Goal: Transaction & Acquisition: Purchase product/service

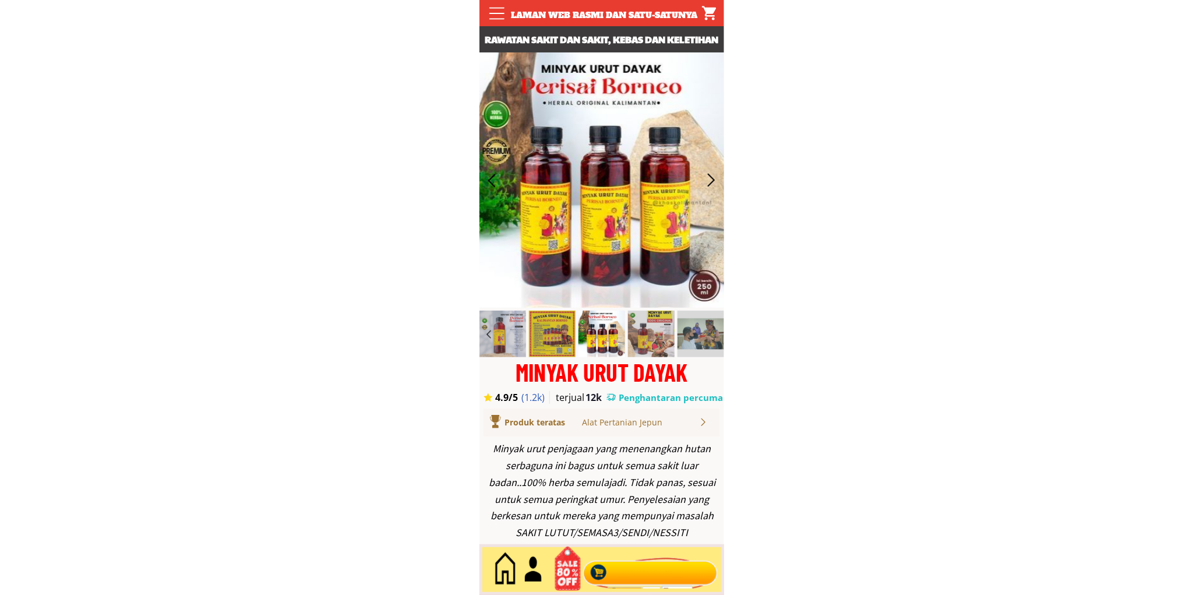
click at [648, 574] on div at bounding box center [649, 569] width 141 height 38
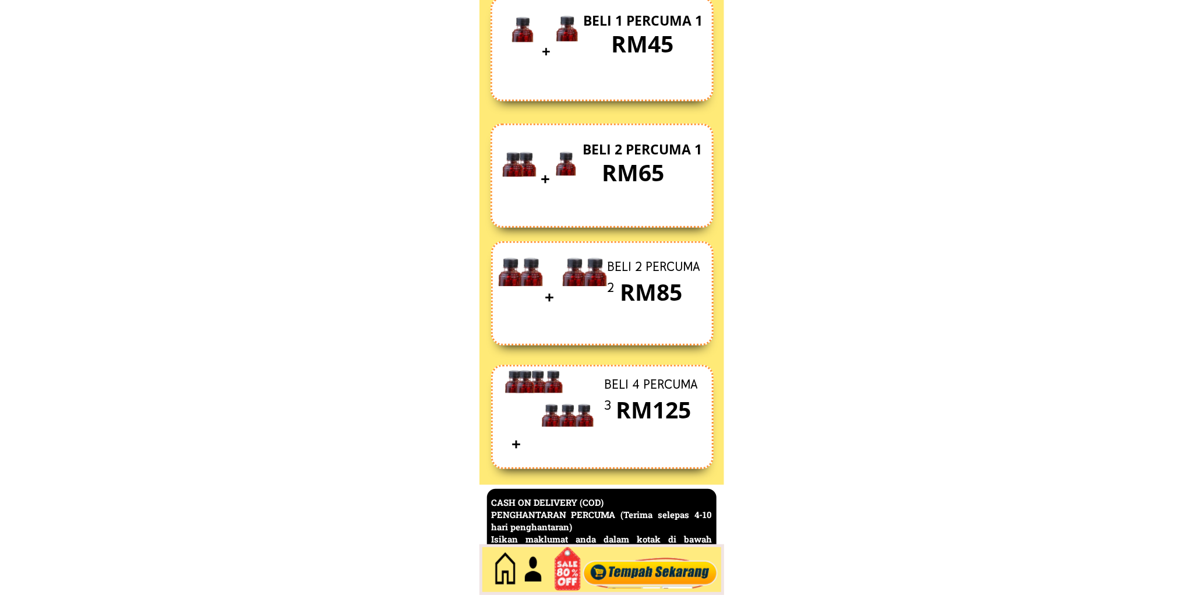
scroll to position [5053, 0]
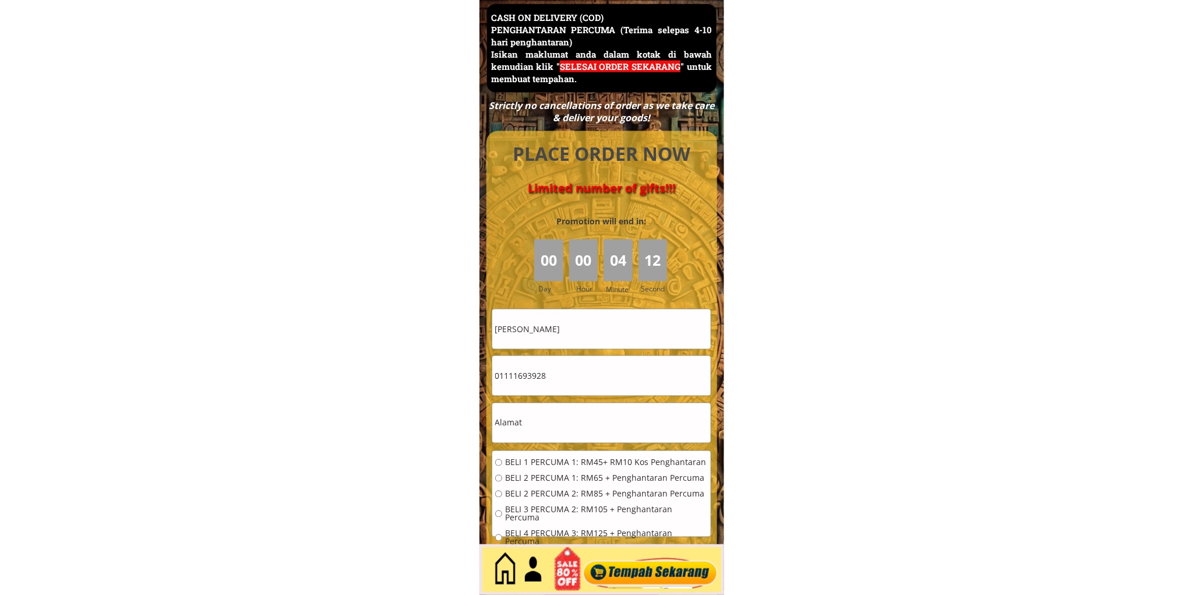
click at [585, 334] on input "[PERSON_NAME]" at bounding box center [601, 329] width 218 height 40
paste input "text"
paste input "1 botol rm20 ya sy mau 1b btoltapi hari baru orang lain hari abis orang Kerje o…"
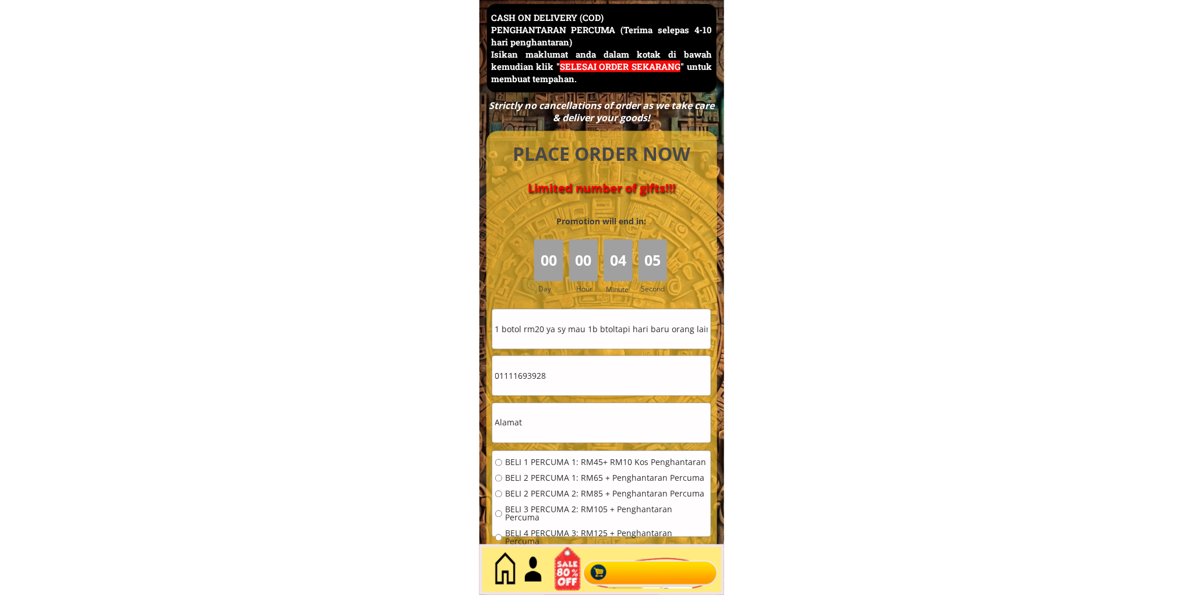
scroll to position [0, 141]
type input "1 botol rm20 ya sy mau 1b btoltapi hari baru orang lain hari abis orang Kerje o…"
click at [568, 374] on input "01111693928" at bounding box center [601, 376] width 218 height 40
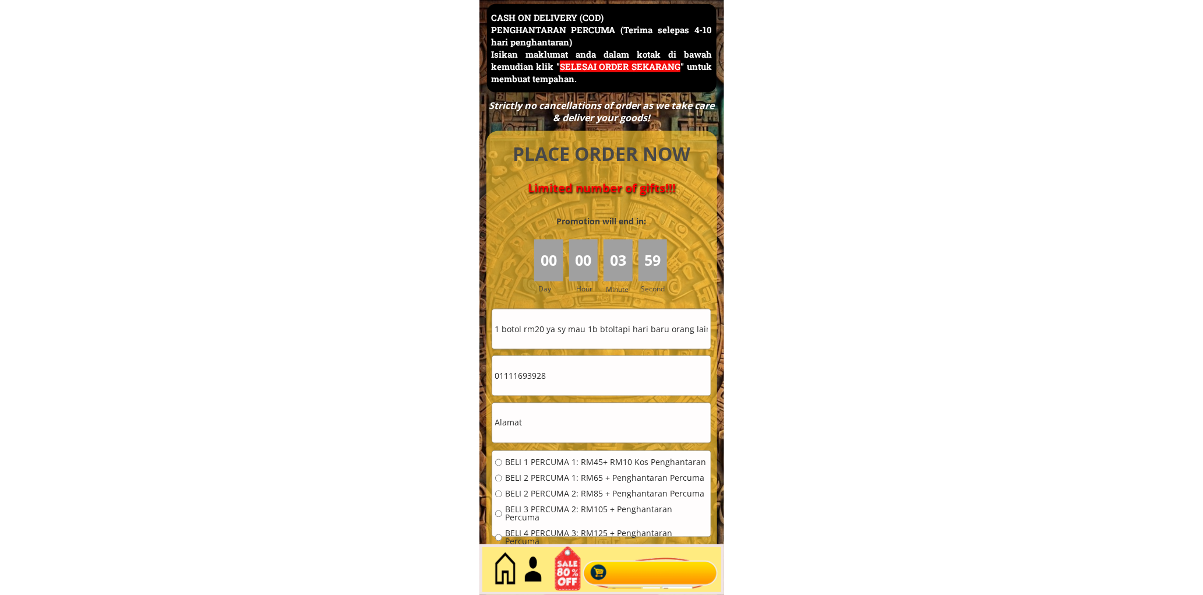
click at [568, 374] on input "01111693928" at bounding box center [601, 376] width 218 height 40
paste input "66544570"
type input "0166544570"
click at [528, 333] on input "1 botol rm20 ya sy mau 1b btoltapi hari baru orang lain hari abis orang Kerje o…" at bounding box center [601, 329] width 218 height 40
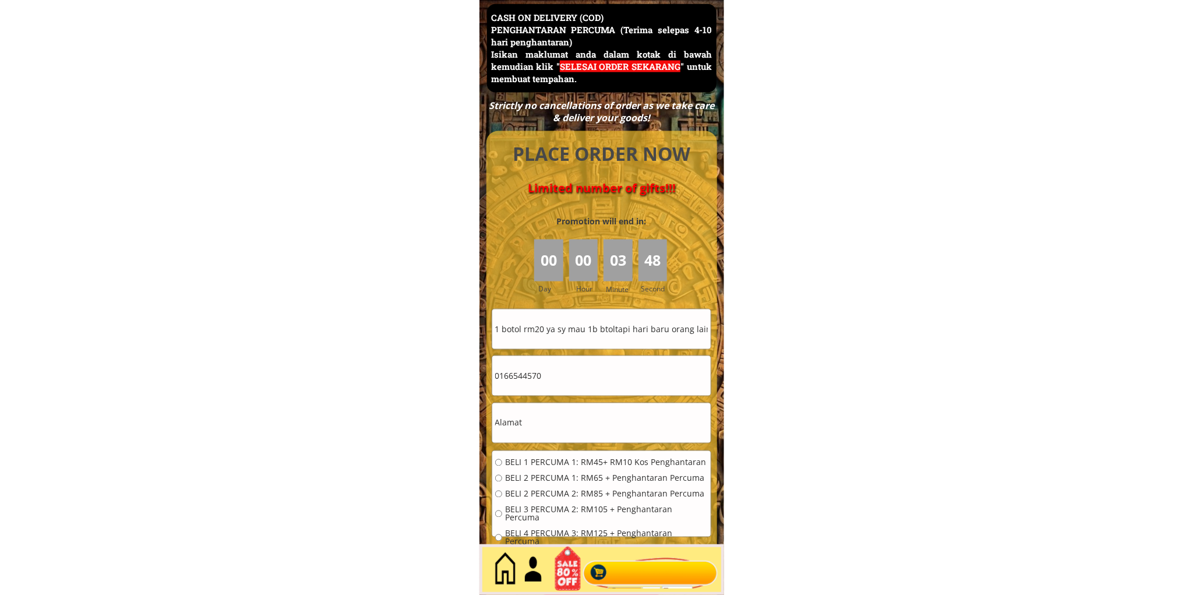
click at [528, 333] on input "1 botol rm20 ya sy mau 1b btoltapi hari baru orang lain hari abis orang Kerje o…" at bounding box center [601, 329] width 218 height 40
click at [561, 428] on input "text" at bounding box center [601, 423] width 218 height 40
paste input "1 botol rm20 ya sy mau 1b btoltapi hari baru orang lain hari abis orang Kerje o…"
type input "1 botol rm20 ya sy mau 1b btoltapi hari baru orang lain hari abis orang Kerje o…"
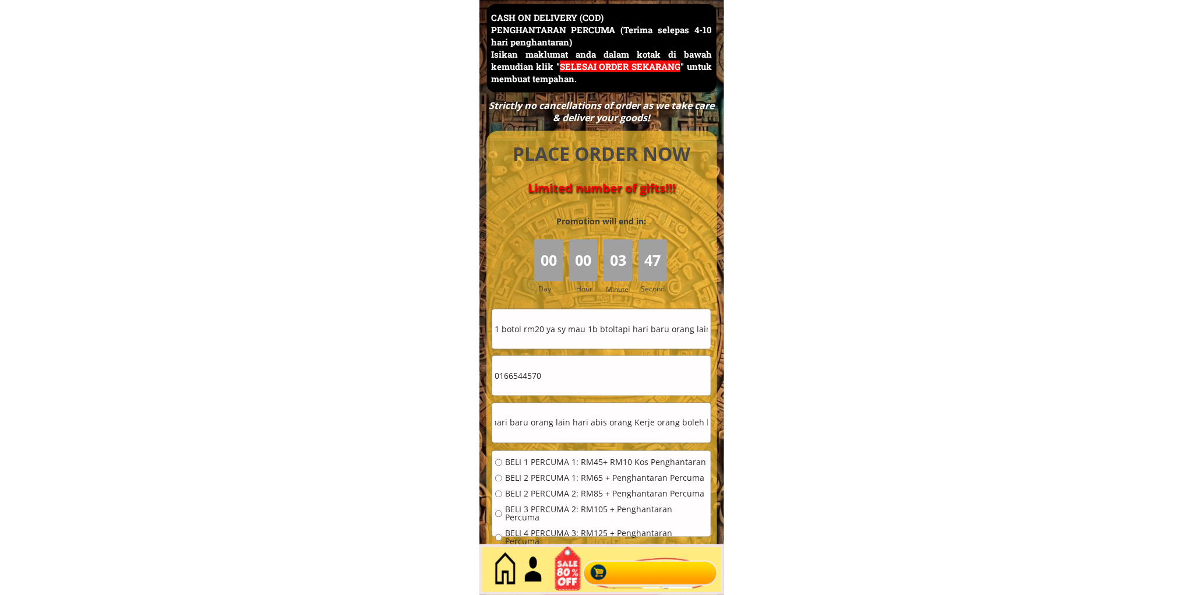
scroll to position [0, 0]
click at [556, 453] on div "BELI 1 PERCUMA 1: RM45+ RM10 Kos Penghantaran BELI 2 PERCUMA 1: RM65 + Penghant…" at bounding box center [601, 506] width 218 height 110
click at [551, 461] on span "BELI 1 PERCUMA 1: RM45+ RM10 Kos Penghantaran" at bounding box center [606, 462] width 203 height 8
radio input "true"
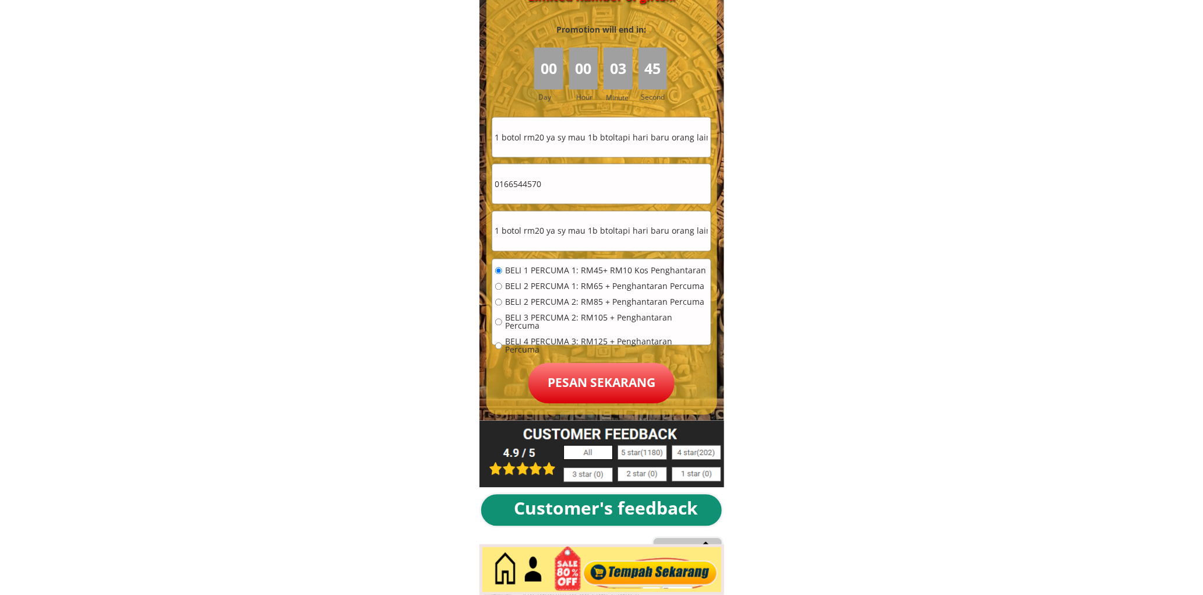
scroll to position [5268, 0]
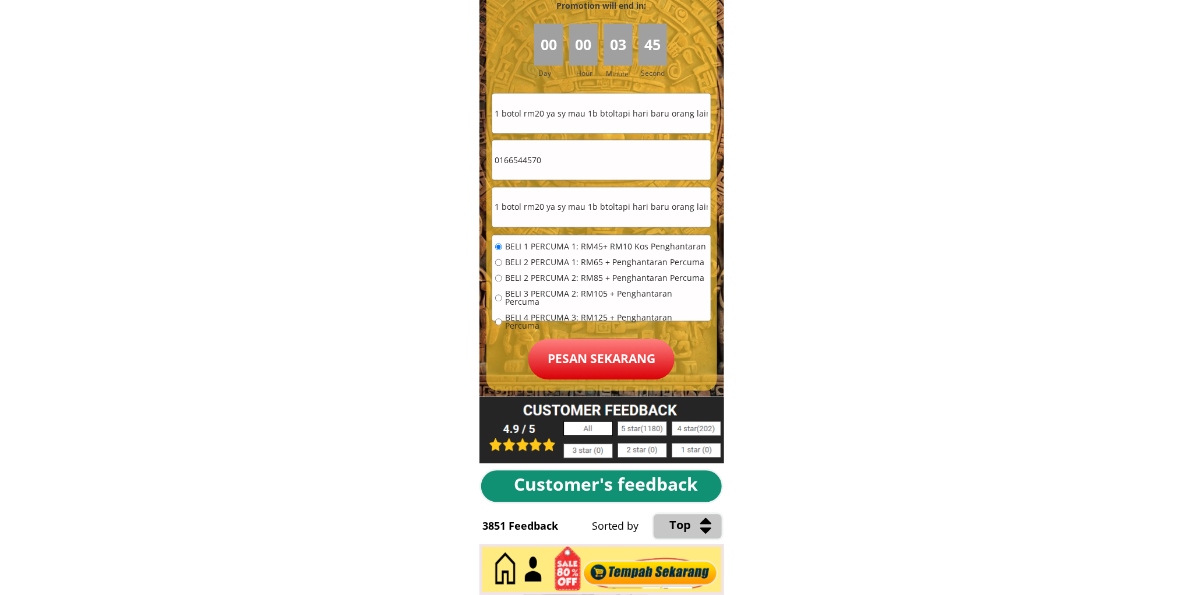
click at [575, 349] on p "Pesan sekarang" at bounding box center [601, 359] width 146 height 41
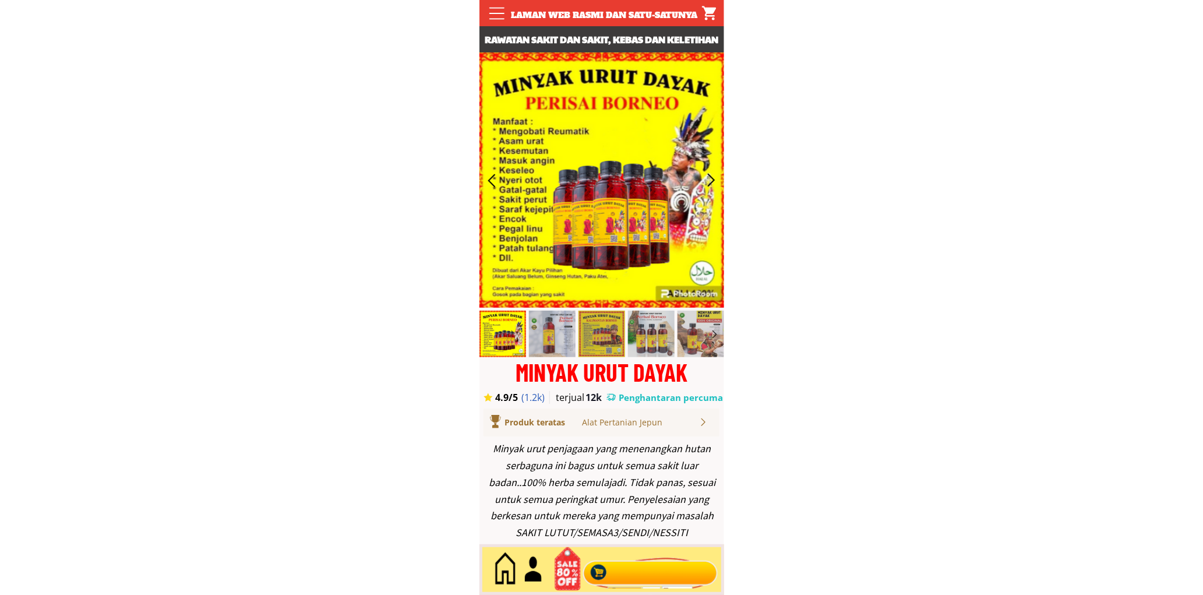
click at [666, 567] on div at bounding box center [649, 569] width 141 height 38
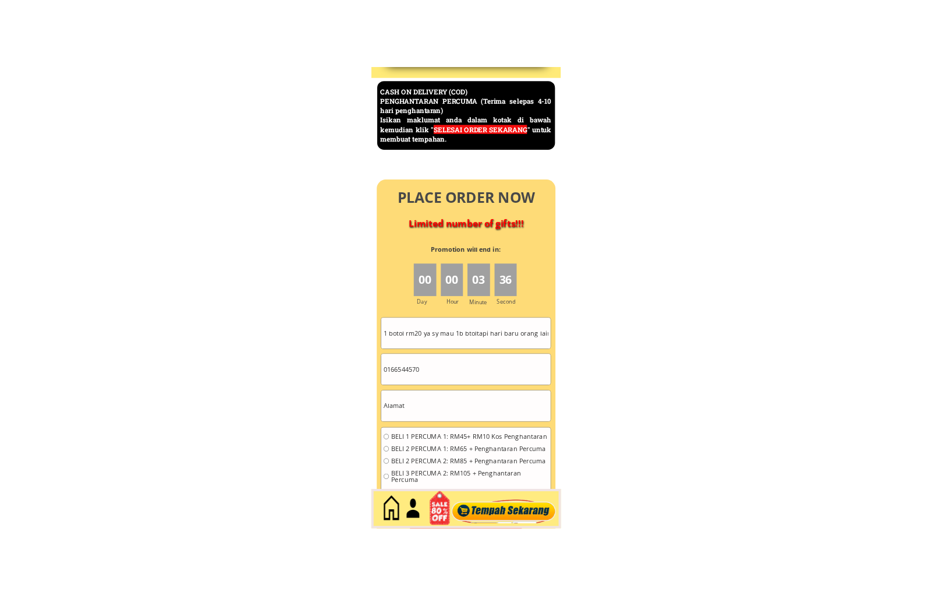
scroll to position [5053, 0]
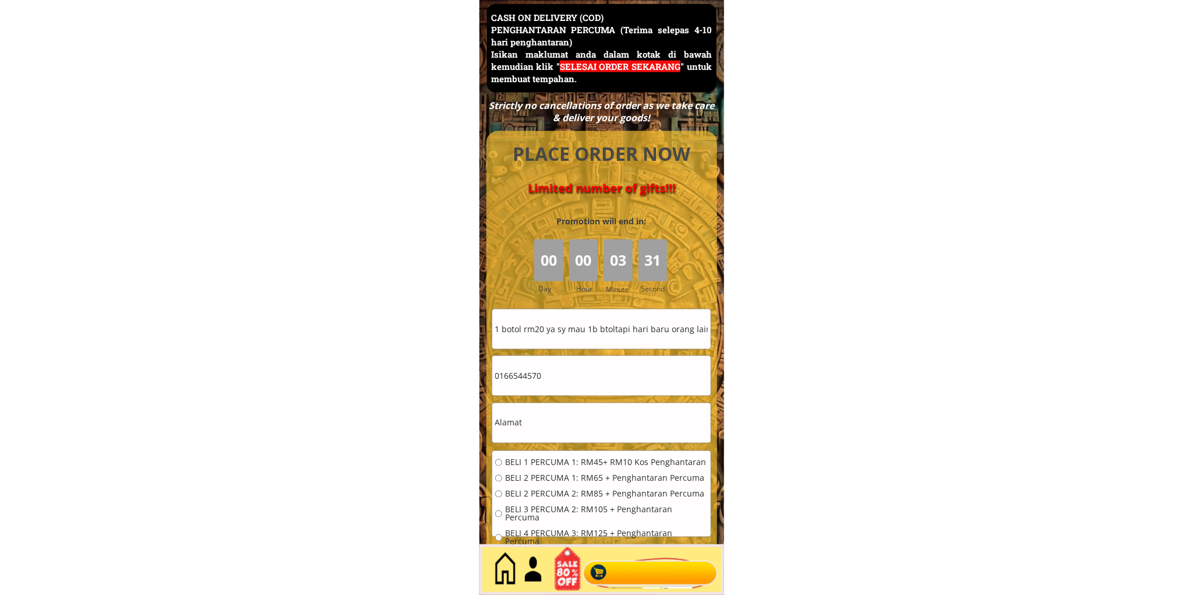
click at [592, 344] on input "1 botol rm20 ya sy mau 1b btoltapi hari baru orang lain hari abis orang Kerje o…" at bounding box center [601, 329] width 218 height 40
click at [593, 344] on input "1 botol rm20 ya sy mau 1b btoltapi hari baru orang lain hari abis orang Kerje o…" at bounding box center [601, 329] width 218 height 40
paste input "ROFINUS LOKANG"
type input "ROFINUS LOKANG"
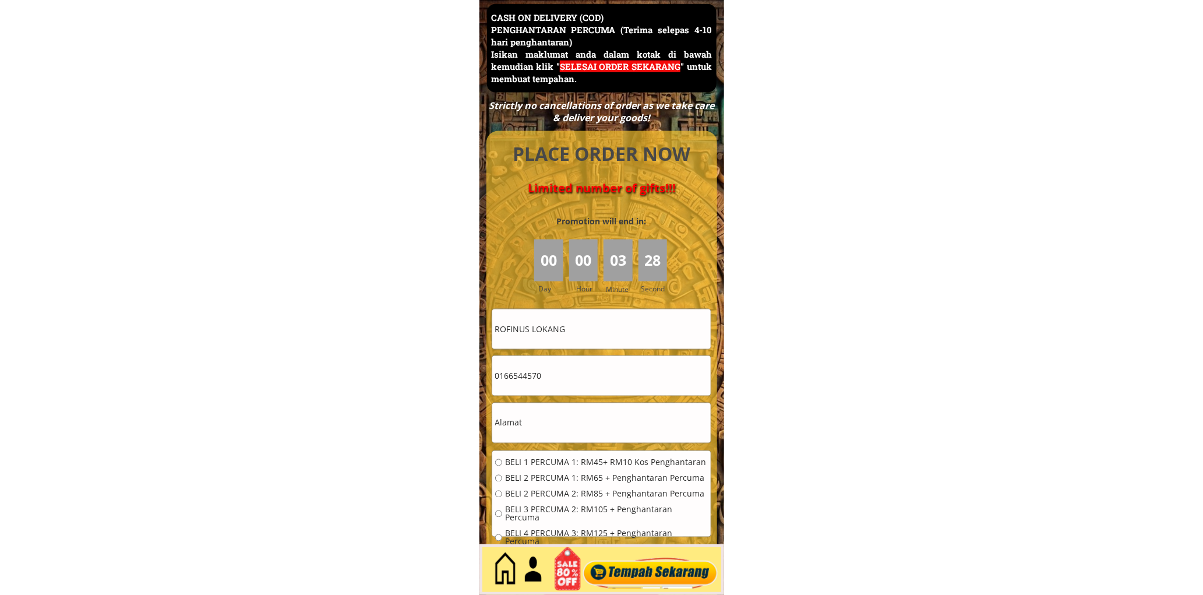
click at [554, 362] on input "0166544570" at bounding box center [601, 376] width 218 height 40
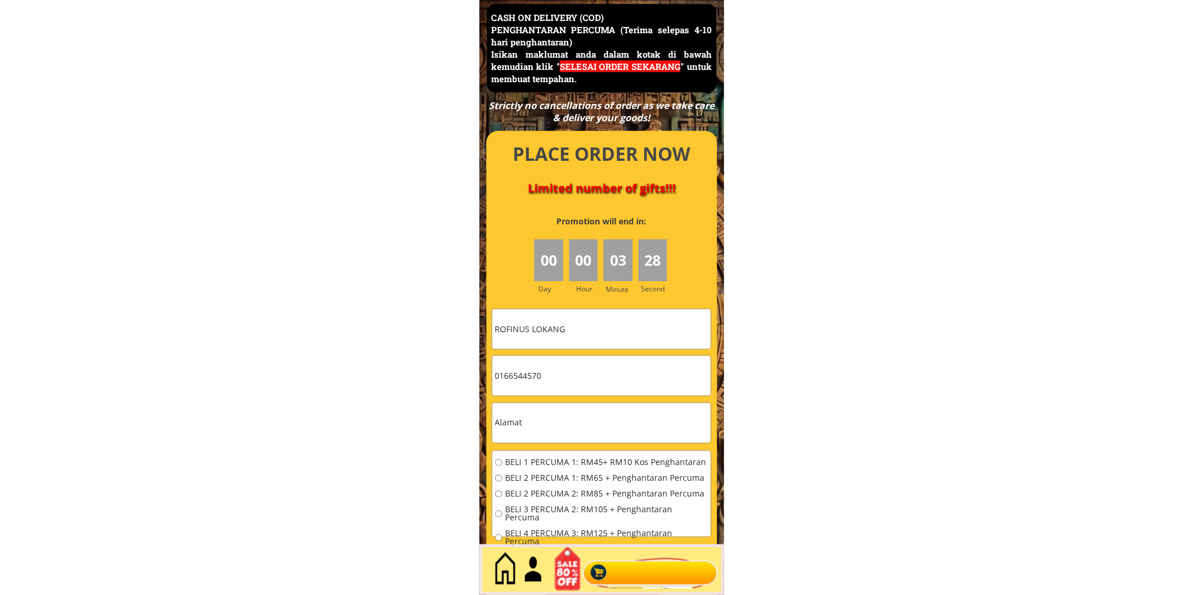
paste input "38443102"
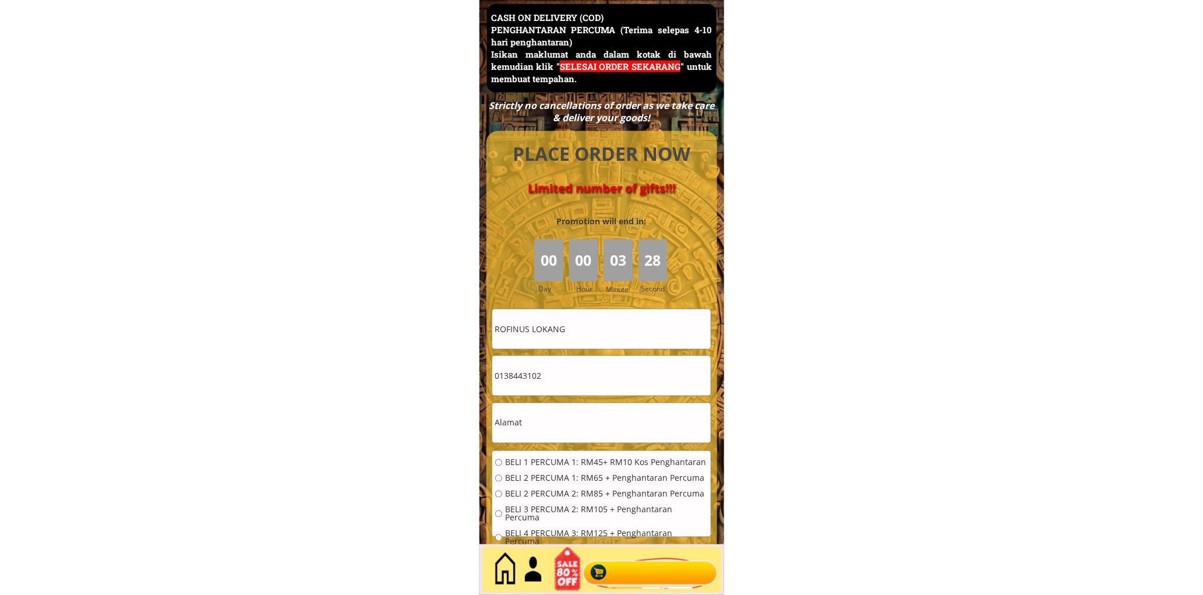
type input "0138443102"
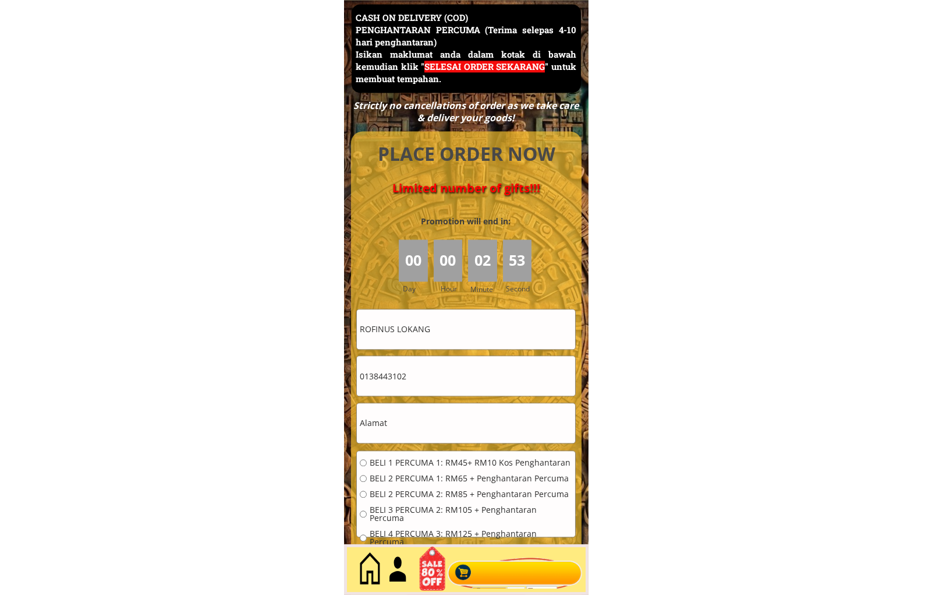
click at [468, 429] on input "text" at bounding box center [466, 423] width 218 height 40
paste input "Jalan Bandaran, 88675 Kota Kinabalu, Sabah"
type input "Jalan Bandaran, 88675 Kota Kinabalu, Sabah"
click at [452, 466] on span "BELI 1 PERCUMA 1: RM45+ RM10 Kos Penghantaran" at bounding box center [471, 462] width 203 height 8
radio input "true"
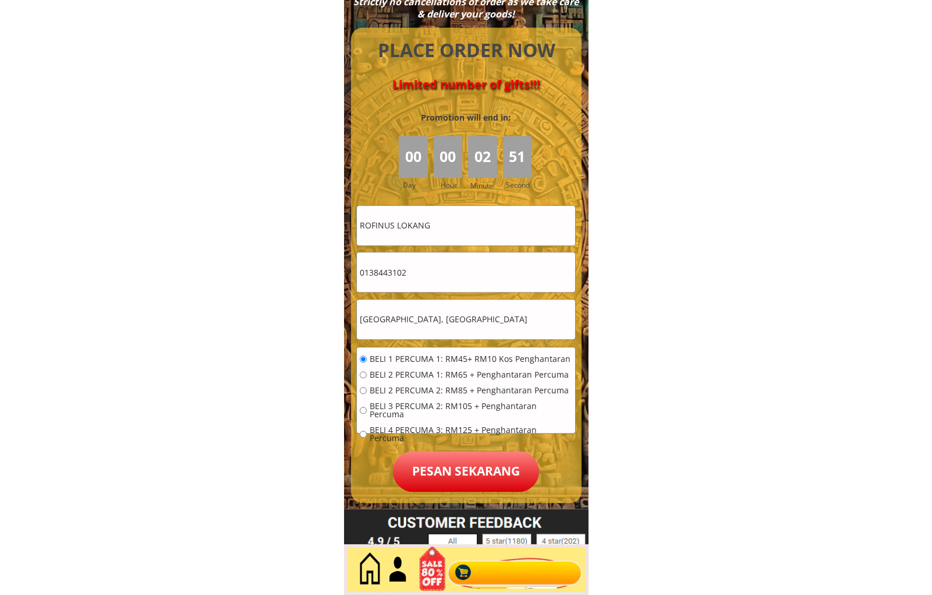
scroll to position [5161, 0]
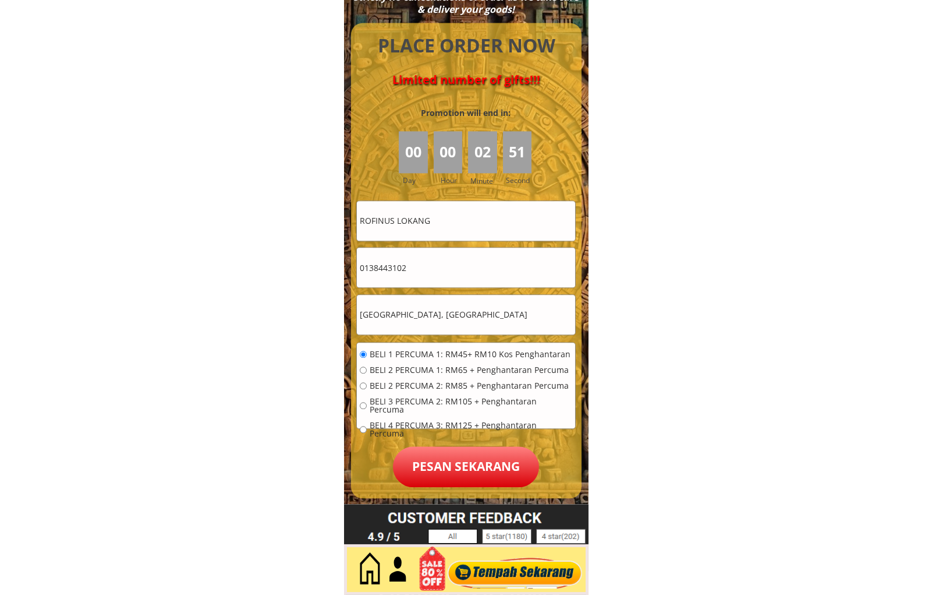
click at [486, 443] on form "BELI 1 PERCUMA 1: RM45+ RM10 Kos Penghantaran BELI 2 PERCUMA 1: RM65 + Penghant…" at bounding box center [466, 343] width 220 height 287
click at [478, 458] on p "Pesan sekarang" at bounding box center [466, 466] width 146 height 41
